Goal: Task Accomplishment & Management: Manage account settings

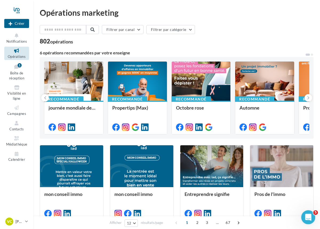
click at [308, 216] on icon "Ouvrir le Messenger Intercom" at bounding box center [308, 217] width 4 height 4
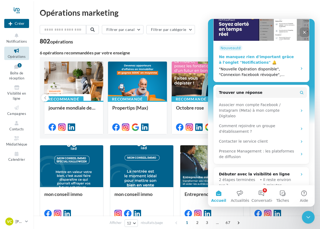
scroll to position [134, 0]
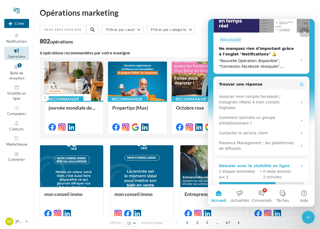
click at [252, 169] on p "2 étapes terminées sur 3" at bounding box center [239, 174] width 40 height 11
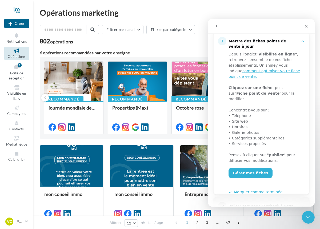
scroll to position [114, 0]
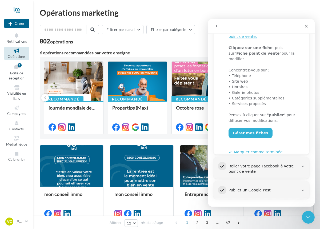
click at [20, 177] on nav "Nouvelle campagne Créer Notifications Opérations Boîte de réception 1 Visibilit…" at bounding box center [16, 114] width 33 height 229
click at [307, 26] on icon "Fermer" at bounding box center [307, 26] width 3 height 3
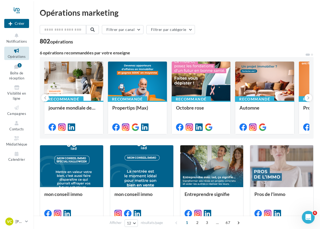
scroll to position [0, 0]
click at [13, 71] on link "Boîte de réception 1" at bounding box center [16, 71] width 25 height 19
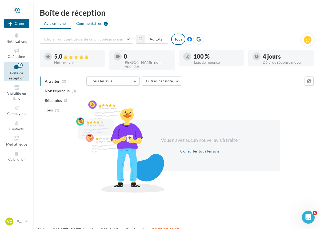
click at [91, 24] on span "Commentaires" at bounding box center [89, 23] width 26 height 5
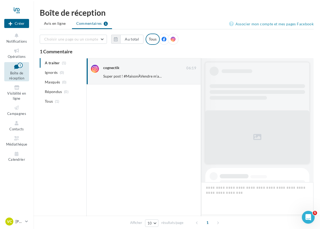
scroll to position [30, 0]
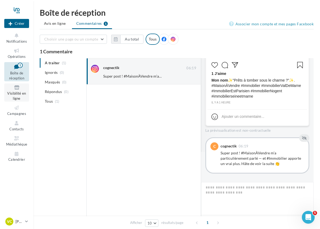
click at [16, 93] on span "Visibilité en ligne" at bounding box center [16, 95] width 19 height 9
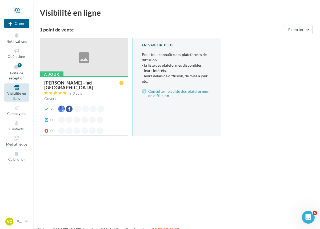
click at [54, 82] on div "Virginie CORCIN - iad France" at bounding box center [81, 85] width 75 height 10
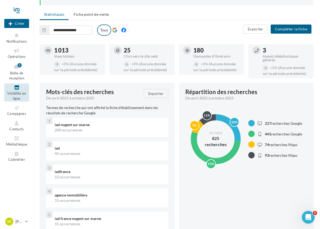
scroll to position [42, 0]
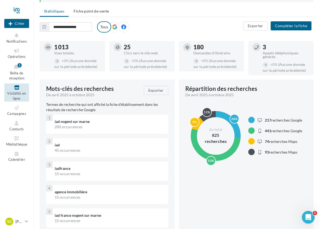
click at [275, 56] on div "Appels téléphoniques générés" at bounding box center [286, 54] width 47 height 7
click at [269, 66] on div "+ 0% (Aucune donnée sur la période précédente)" at bounding box center [286, 67] width 47 height 11
click at [259, 47] on div at bounding box center [257, 47] width 8 height 8
click at [113, 25] on icon at bounding box center [114, 27] width 5 height 5
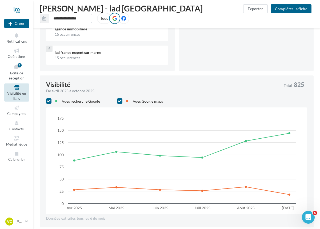
scroll to position [208, 0]
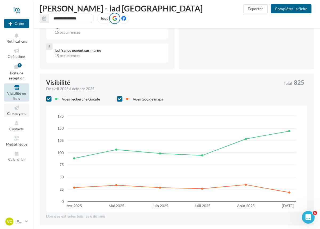
click at [17, 111] on link "Campagnes" at bounding box center [16, 110] width 25 height 13
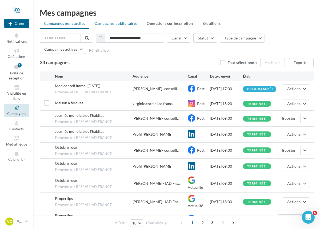
click at [124, 24] on span "Campagnes publicitaires" at bounding box center [116, 23] width 43 height 5
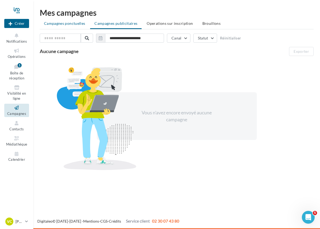
click at [68, 24] on span "Campagnes ponctuelles" at bounding box center [64, 23] width 41 height 5
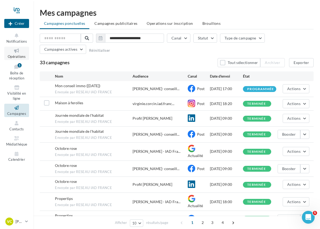
click at [18, 54] on link "Opérations" at bounding box center [16, 53] width 25 height 13
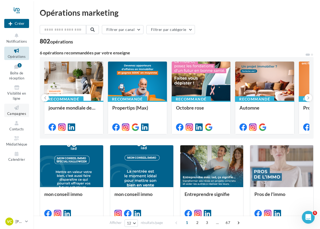
click at [14, 111] on link "Campagnes" at bounding box center [16, 110] width 25 height 13
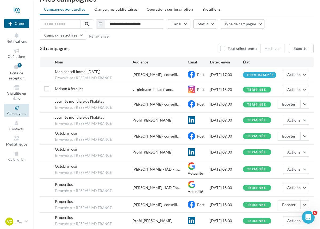
scroll to position [50, 0]
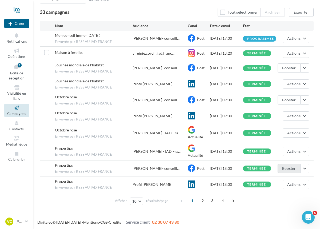
click at [286, 169] on button "Booster" at bounding box center [289, 168] width 23 height 9
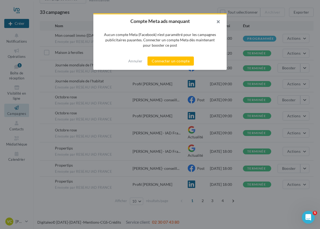
click at [216, 22] on button "button" at bounding box center [216, 22] width 21 height 16
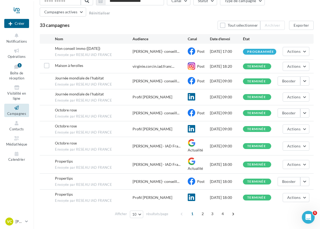
scroll to position [0, 0]
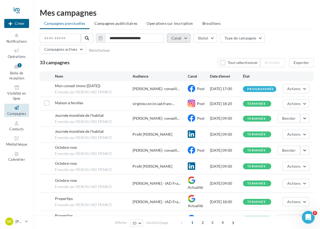
click at [188, 39] on button "Canal" at bounding box center [179, 38] width 24 height 9
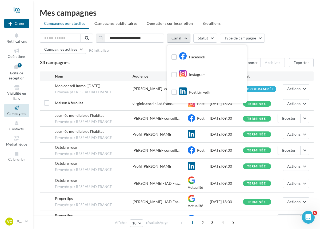
scroll to position [17, 0]
click at [175, 93] on label at bounding box center [174, 93] width 5 height 5
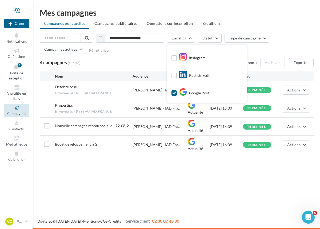
click at [143, 62] on div "4 campagnes (sur 33) Tout sélectionner Archiver Exporter" at bounding box center [177, 62] width 274 height 9
